Goal: Task Accomplishment & Management: Manage account settings

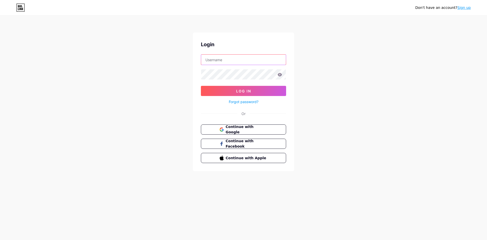
type input "[EMAIL_ADDRESS][DOMAIN_NAME]"
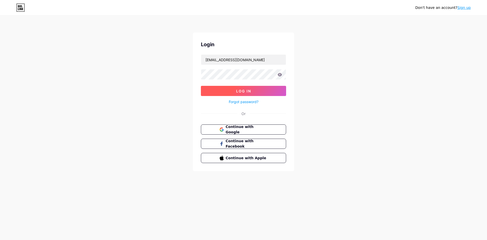
click at [252, 89] on button "Log In" at bounding box center [243, 91] width 85 height 10
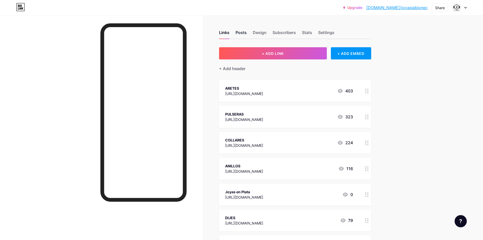
click at [245, 34] on div "Posts" at bounding box center [241, 33] width 11 height 9
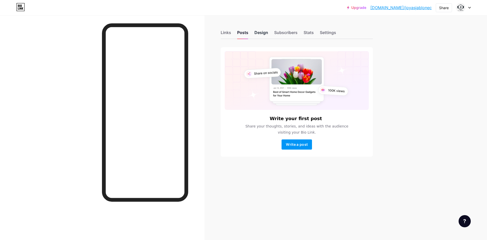
click at [265, 30] on div "Design" at bounding box center [261, 33] width 14 height 9
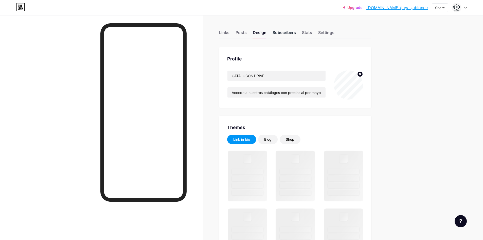
click at [286, 34] on div "Subscribers" at bounding box center [284, 33] width 23 height 9
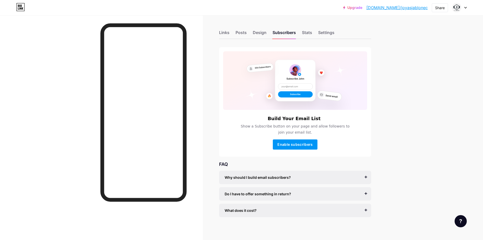
scroll to position [3, 0]
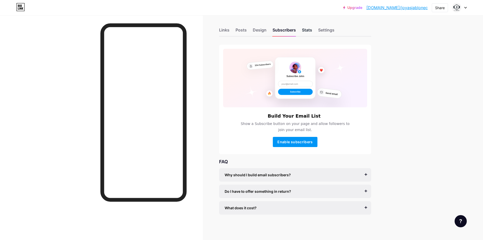
click at [310, 33] on div "Stats" at bounding box center [307, 31] width 10 height 9
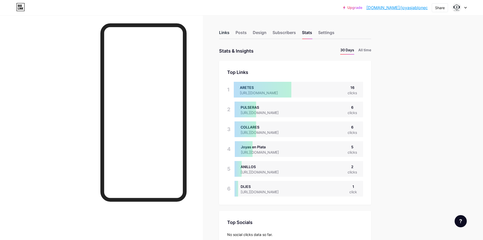
click at [229, 35] on div "Links" at bounding box center [224, 33] width 10 height 9
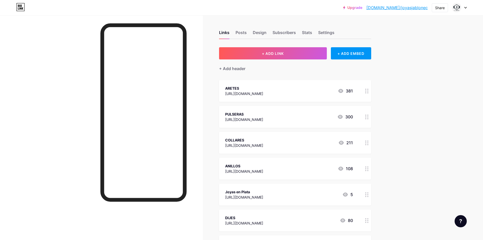
click at [466, 9] on div at bounding box center [459, 7] width 15 height 9
click at [164, 2] on div "Upgrade bio.link/joyasj... bio.link/joyasjablonec Share Switch accounts CATÁLOG…" at bounding box center [241, 7] width 483 height 15
click at [261, 36] on div "Design" at bounding box center [260, 33] width 14 height 9
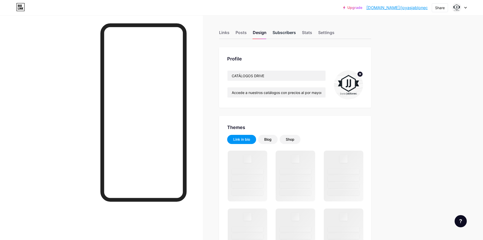
click at [285, 31] on div "Subscribers" at bounding box center [284, 33] width 23 height 9
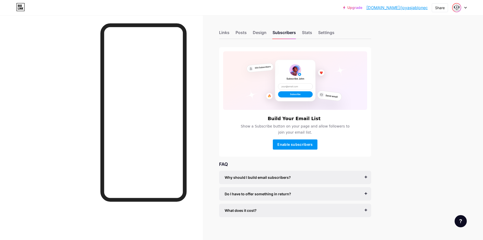
click at [457, 8] on img at bounding box center [457, 8] width 8 height 8
click at [434, 43] on div "+ Add a new page" at bounding box center [435, 43] width 57 height 5
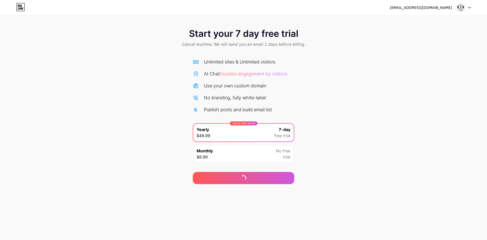
click at [469, 8] on icon at bounding box center [469, 8] width 3 height 2
click at [420, 25] on li "Logout" at bounding box center [438, 21] width 63 height 14
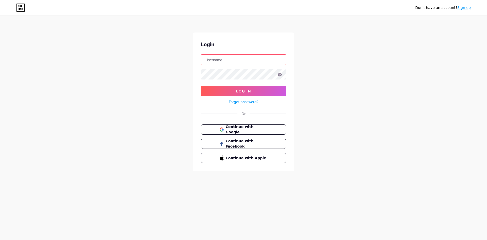
click at [261, 58] on input "text" at bounding box center [243, 60] width 85 height 10
click at [222, 59] on input "text" at bounding box center [243, 60] width 85 height 10
type input "[EMAIL_ADDRESS][DOMAIN_NAME]"
click at [287, 69] on div "Login [EMAIL_ADDRESS][DOMAIN_NAME] Log In Forgot password? Or Continue with Goo…" at bounding box center [243, 101] width 101 height 138
click at [293, 69] on div "Login [EMAIL_ADDRESS][DOMAIN_NAME] Log In Forgot password? Or Continue with Goo…" at bounding box center [243, 101] width 101 height 138
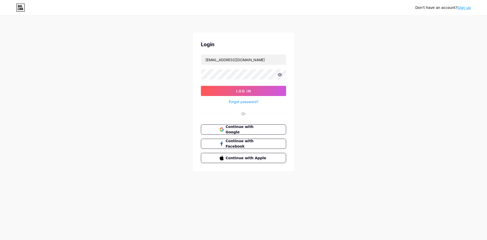
click at [293, 69] on div "Login [EMAIL_ADDRESS][DOMAIN_NAME] Log In Forgot password? Or Continue with Goo…" at bounding box center [243, 101] width 101 height 138
click at [279, 76] on icon at bounding box center [280, 74] width 4 height 3
click at [223, 90] on button "Log In" at bounding box center [243, 91] width 85 height 10
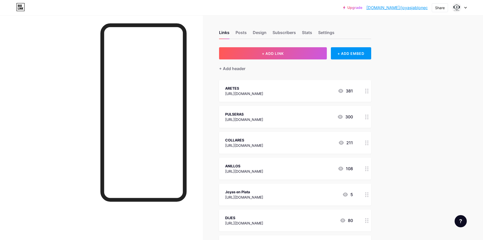
click at [404, 9] on link "[DOMAIN_NAME]/joyasjablonec" at bounding box center [396, 8] width 61 height 6
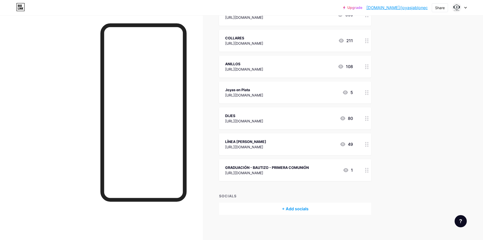
scroll to position [78, 0]
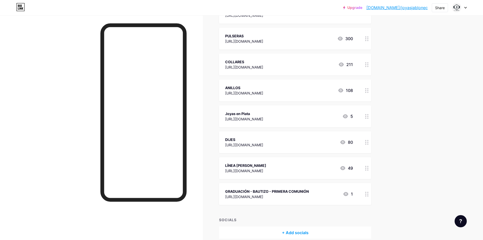
click at [263, 113] on div "Joyas en Plata" at bounding box center [244, 113] width 38 height 5
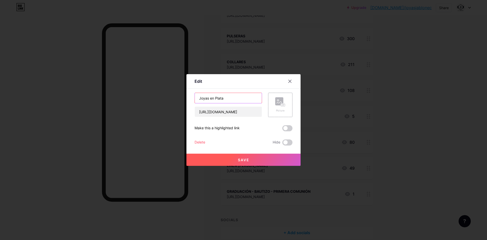
drag, startPoint x: 230, startPoint y: 96, endPoint x: 179, endPoint y: 89, distance: 52.0
click at [179, 89] on div "Edit Content YouTube Play YouTube video without leaving your page. ADD Vimeo Pl…" at bounding box center [243, 120] width 487 height 240
click at [246, 111] on input "[URL][DOMAIN_NAME]" at bounding box center [228, 111] width 67 height 10
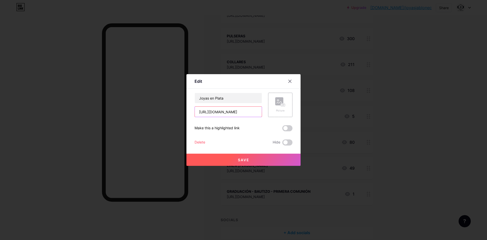
click at [246, 111] on input "[URL][DOMAIN_NAME]" at bounding box center [228, 111] width 67 height 10
click at [290, 80] on icon at bounding box center [290, 81] width 4 height 4
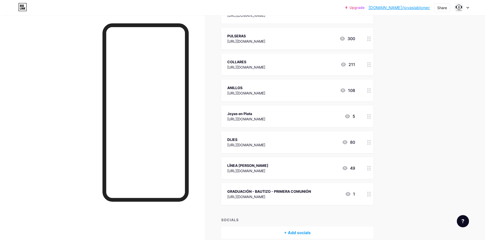
scroll to position [102, 0]
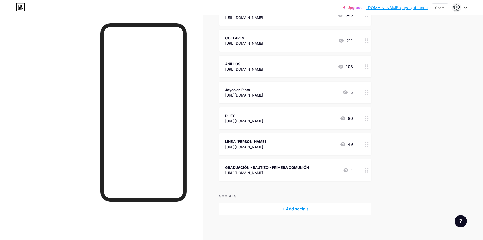
click at [259, 169] on div "GRADUACIÓN - BAUTIZO - PRIMERA COMUNIÓN" at bounding box center [267, 167] width 84 height 5
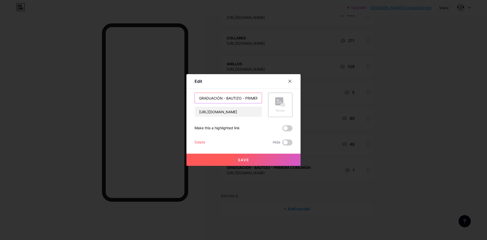
click at [247, 102] on input "GRADUACIÓN - BAUTIZO - PRIMERA COMUNIÓN" at bounding box center [228, 98] width 67 height 10
click at [237, 111] on input "[URL][DOMAIN_NAME]" at bounding box center [228, 111] width 67 height 10
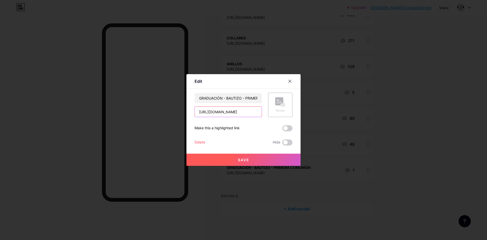
click at [237, 111] on input "[URL][DOMAIN_NAME]" at bounding box center [228, 111] width 67 height 10
